Goal: Information Seeking & Learning: Learn about a topic

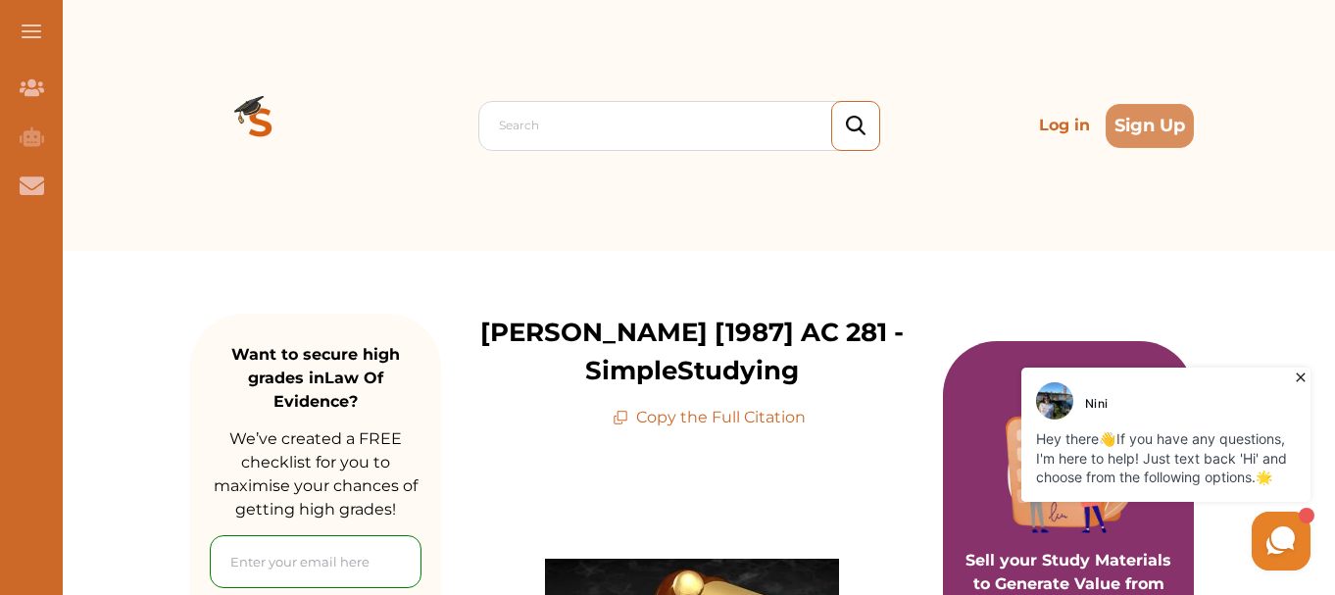
click at [1302, 375] on icon at bounding box center [1301, 378] width 20 height 20
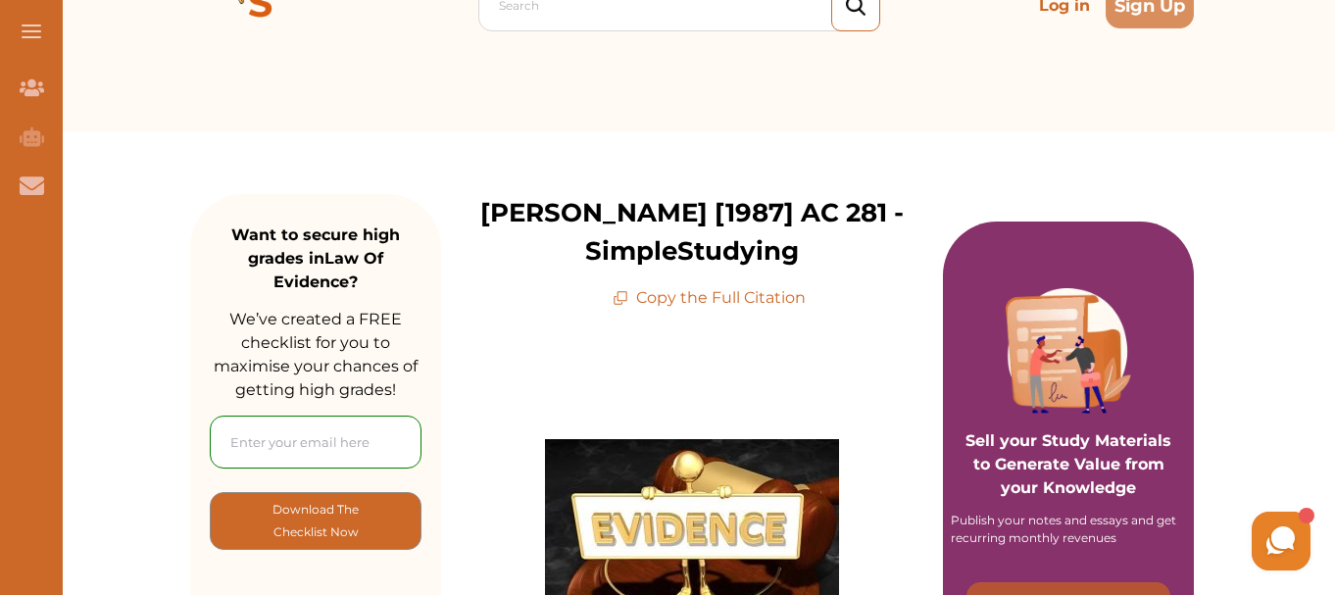
scroll to position [125, 0]
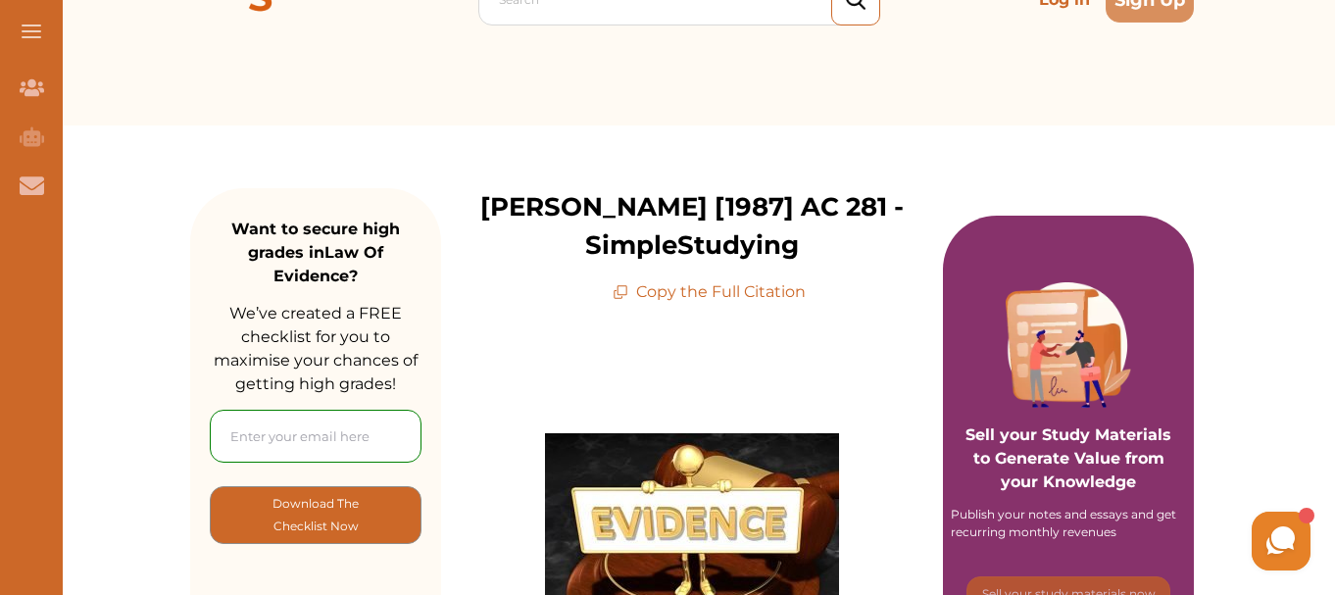
click at [781, 204] on p "[PERSON_NAME] [1987] AC 281 - SimpleStudying" at bounding box center [692, 226] width 502 height 76
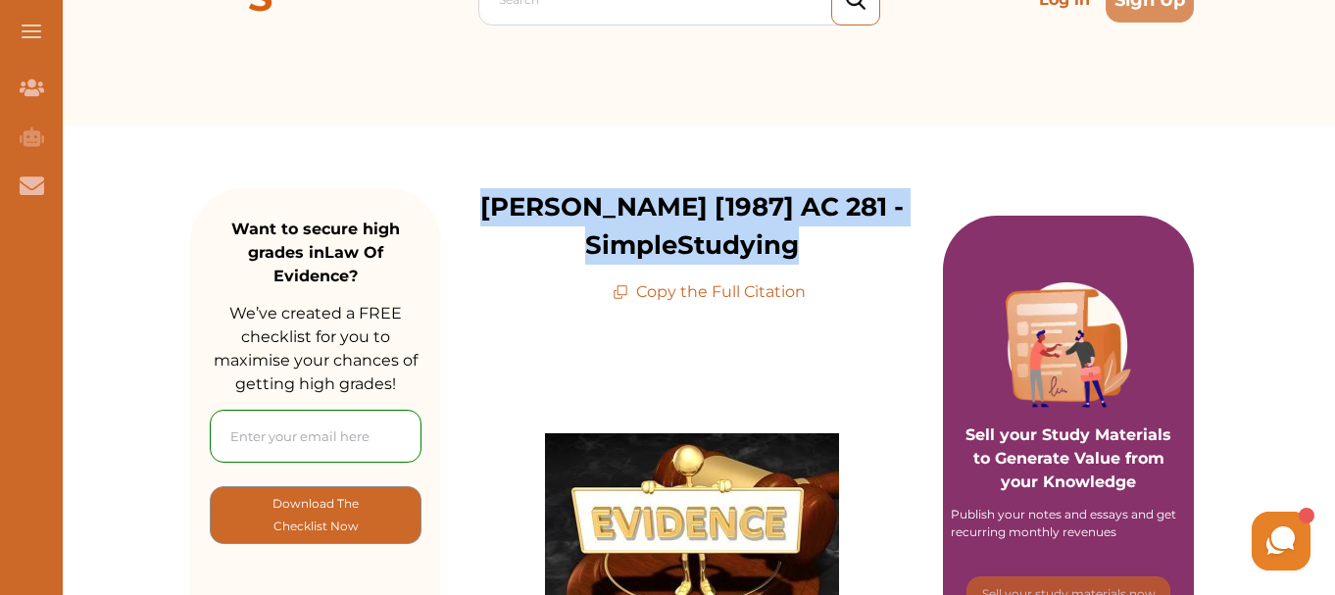
click at [781, 204] on p "[PERSON_NAME] [1987] AC 281 - SimpleStudying" at bounding box center [692, 226] width 502 height 76
copy p "[PERSON_NAME] [1987] AC 281 - SimpleStudying"
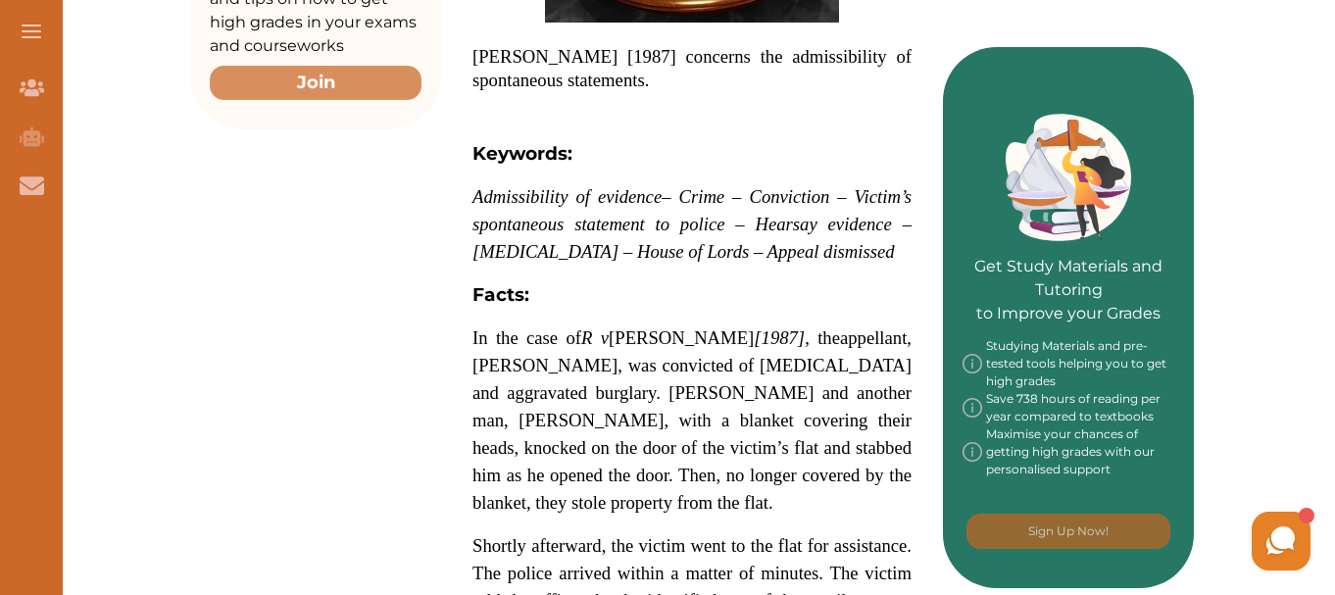
scroll to position [811, 0]
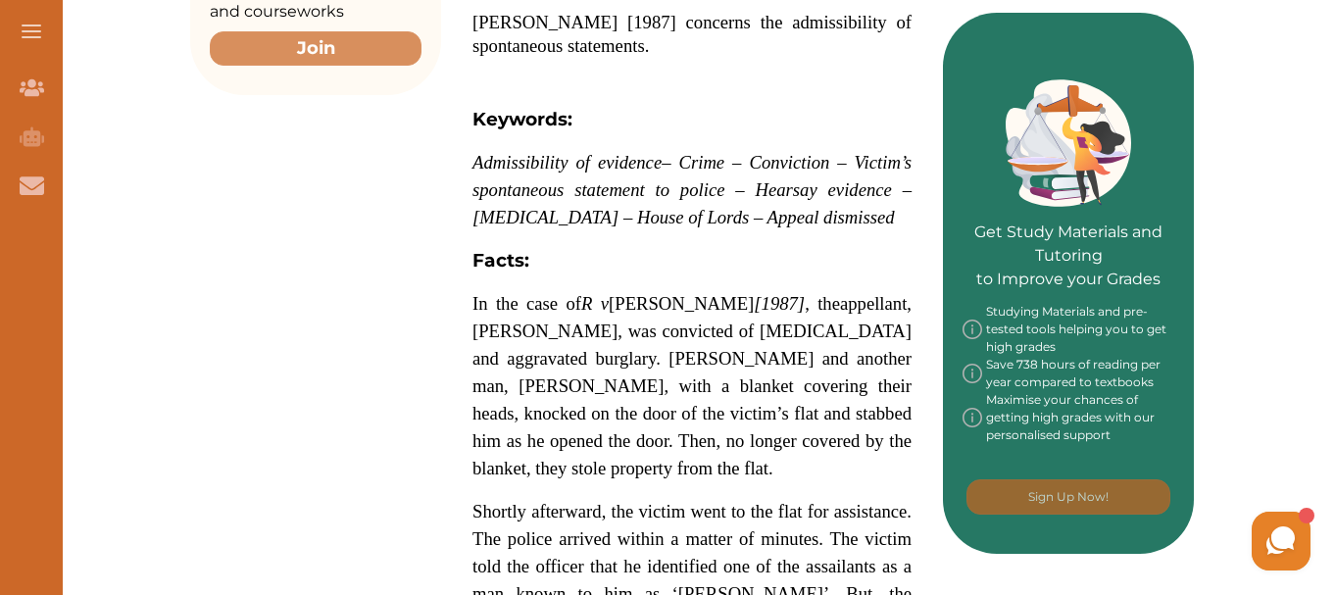
click at [478, 258] on strong "Facts:" at bounding box center [501, 260] width 57 height 23
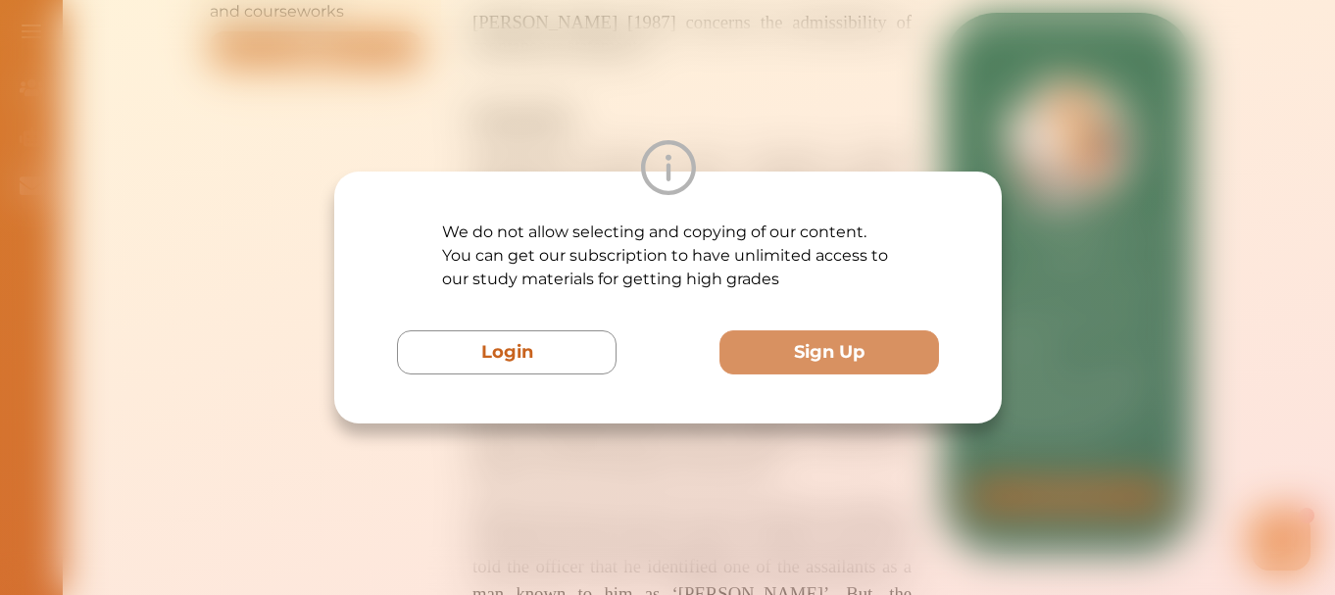
click at [478, 258] on p "We do not allow selecting and copying of our content. You can get our subscript…" at bounding box center [668, 256] width 452 height 71
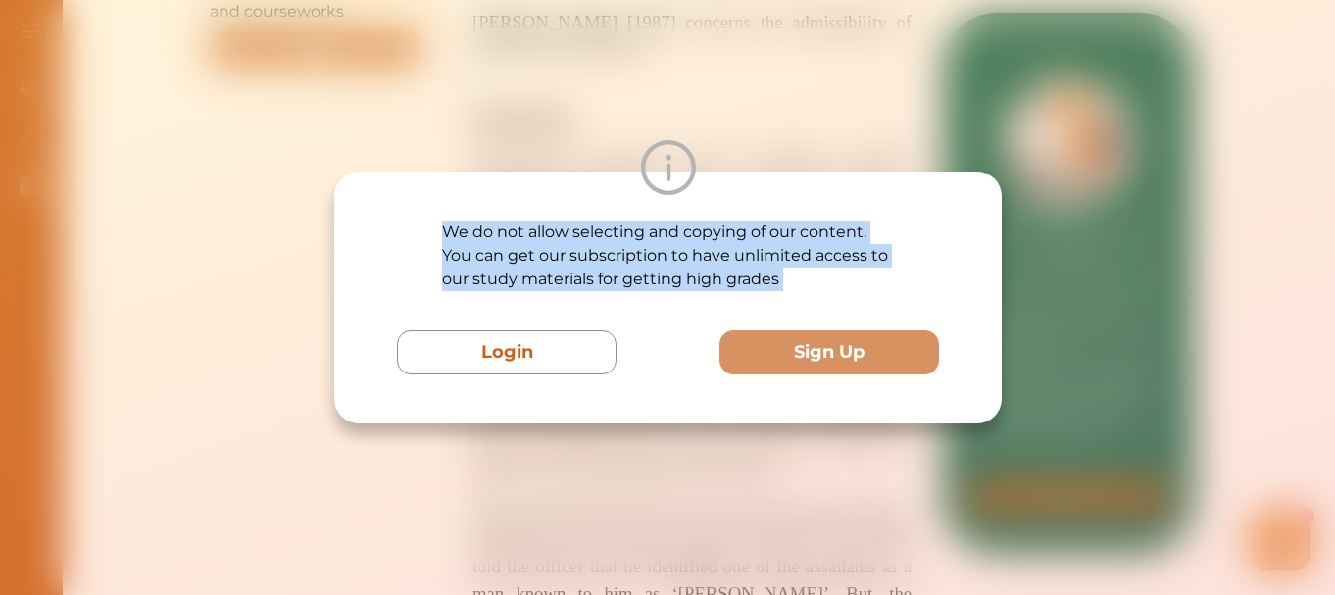
click at [478, 258] on p "We do not allow selecting and copying of our content. You can get our subscript…" at bounding box center [668, 256] width 452 height 71
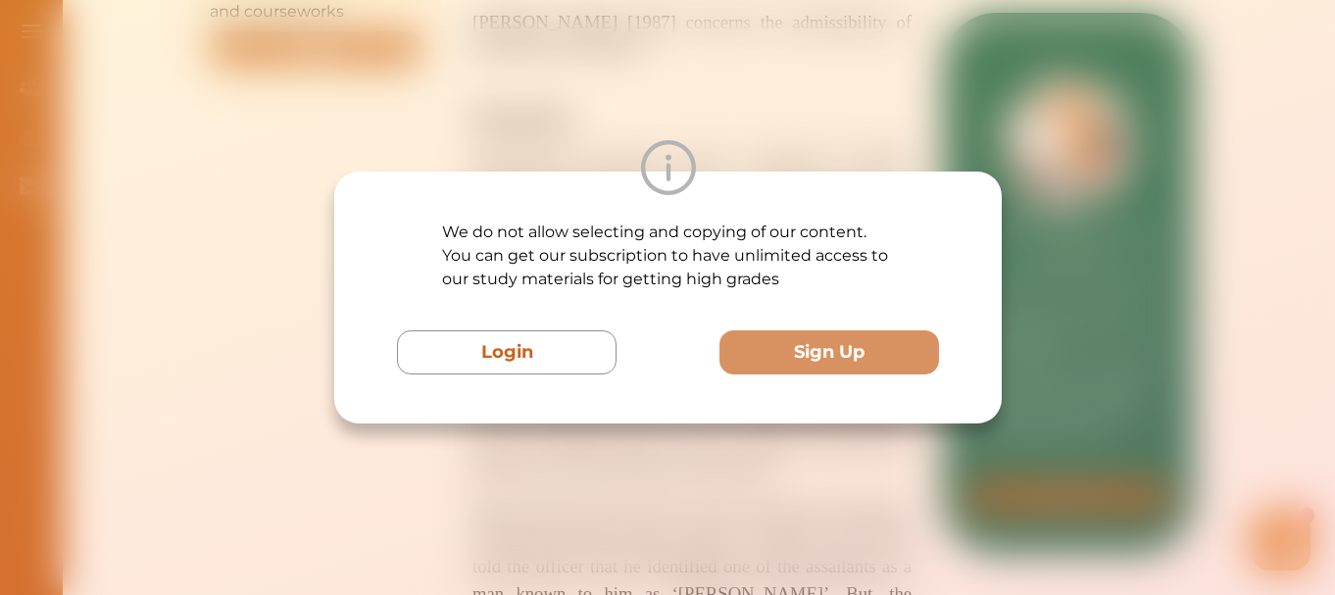
click at [970, 591] on div "We do not allow selecting and copying of our content. You can get our subscript…" at bounding box center [667, 297] width 1335 height 595
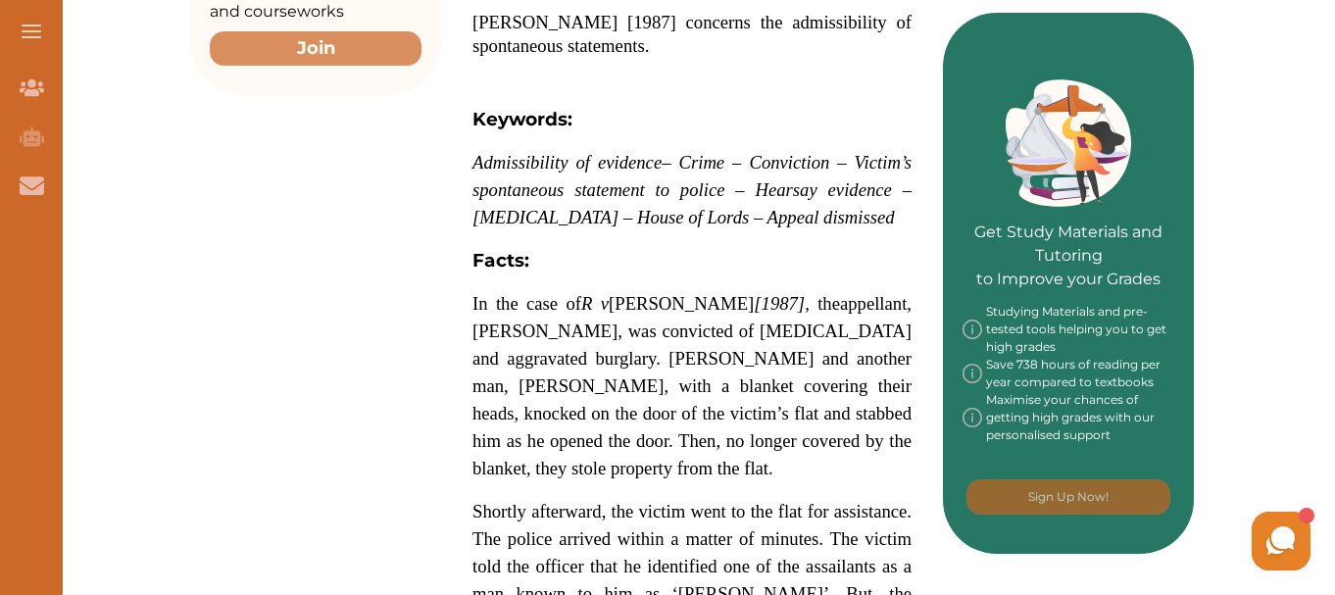
click at [513, 264] on strong "Facts:" at bounding box center [501, 260] width 57 height 23
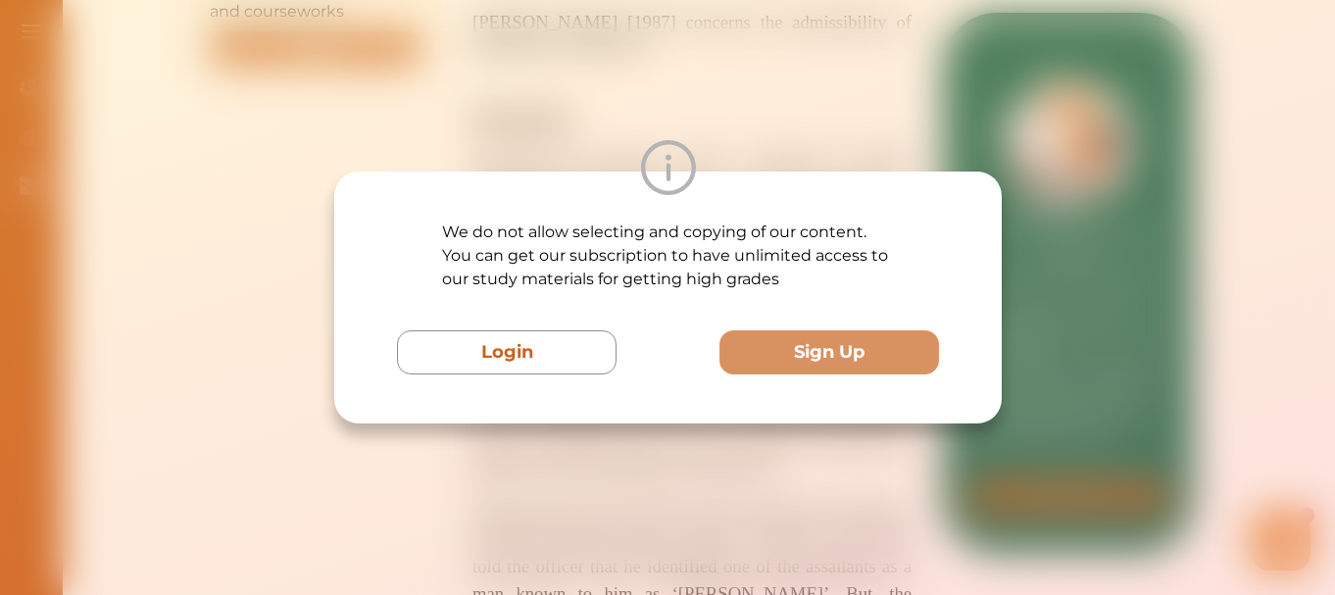
click at [513, 264] on p "We do not allow selecting and copying of our content. You can get our subscript…" at bounding box center [668, 256] width 452 height 71
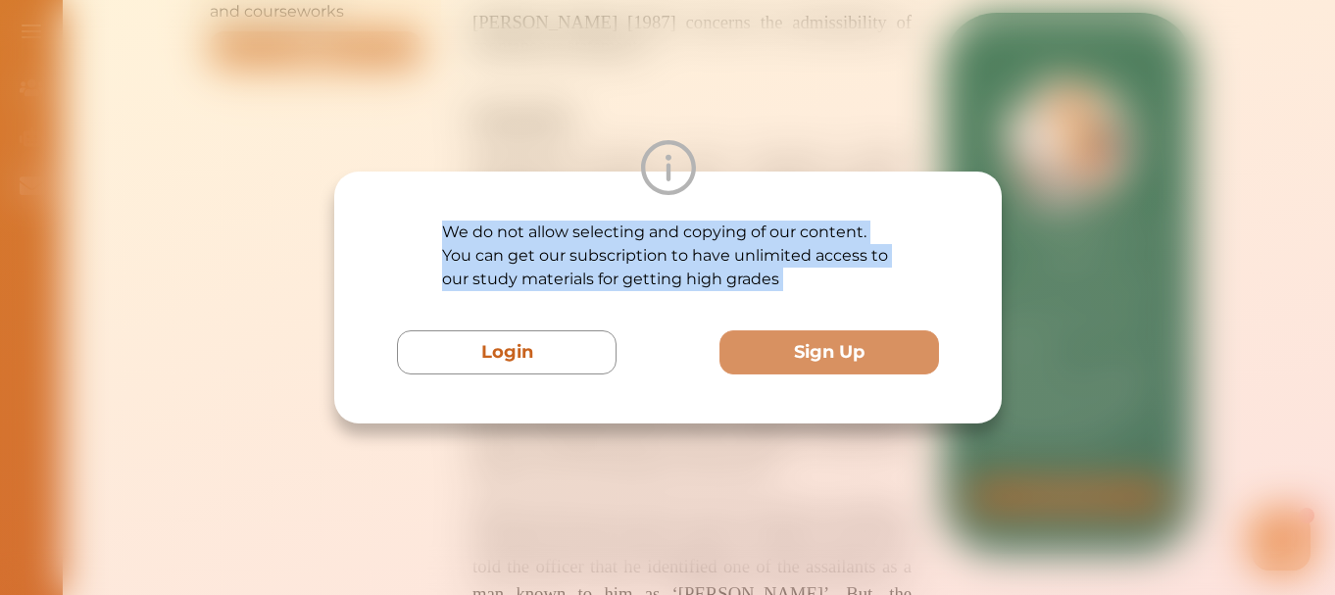
click at [513, 264] on p "We do not allow selecting and copying of our content. You can get our subscript…" at bounding box center [668, 256] width 452 height 71
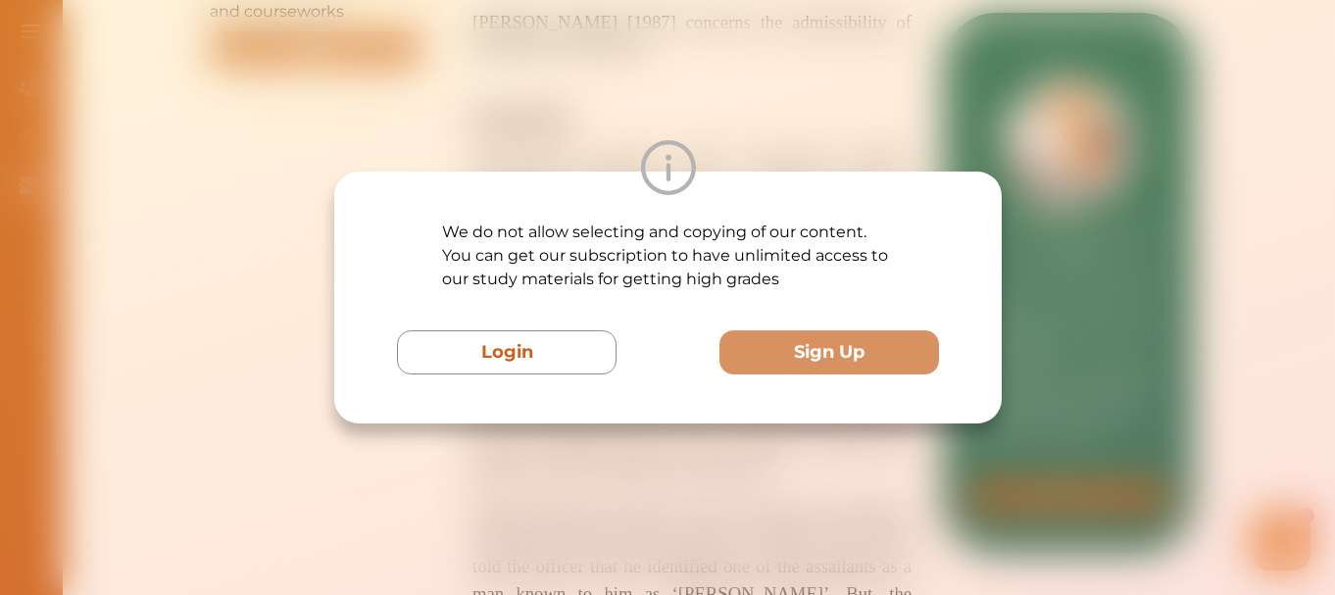
click at [532, 473] on div "We do not allow selecting and copying of our content. You can get our subscript…" at bounding box center [667, 297] width 1335 height 595
